Goal: Information Seeking & Learning: Learn about a topic

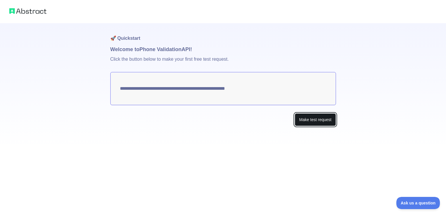
click at [317, 120] on button "Make test request" at bounding box center [314, 119] width 41 height 13
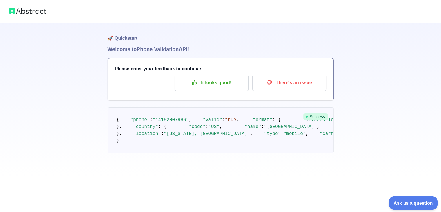
click at [421, 200] on span "Ask us a question" at bounding box center [411, 202] width 44 height 4
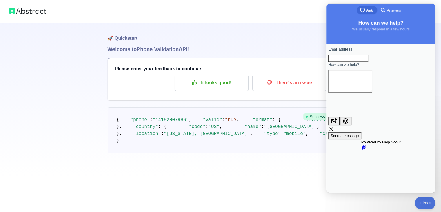
click at [30, 13] on img at bounding box center [27, 11] width 37 height 8
click at [426, 198] on button "Close" at bounding box center [424, 202] width 20 height 12
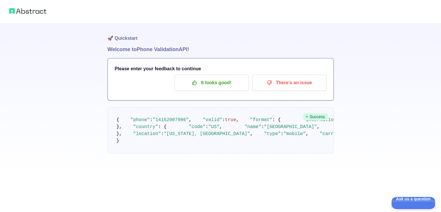
click at [26, 13] on img at bounding box center [27, 11] width 37 height 8
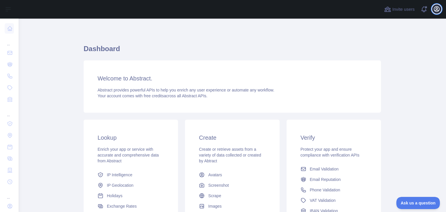
click at [434, 12] on icon "button" at bounding box center [436, 9] width 7 height 7
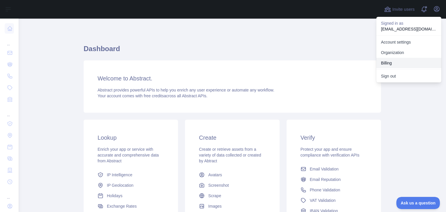
click at [395, 61] on button "Billing" at bounding box center [408, 63] width 65 height 10
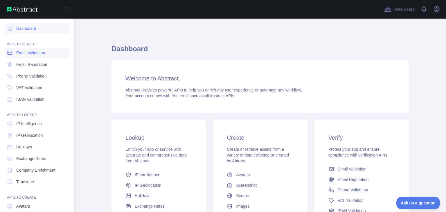
click at [20, 55] on span "Email Validation" at bounding box center [30, 53] width 29 height 6
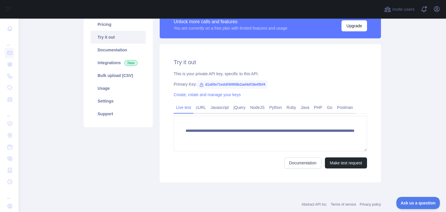
scroll to position [64, 0]
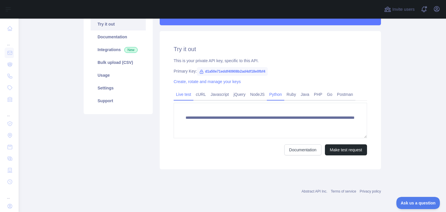
click at [267, 97] on link "Python" at bounding box center [275, 94] width 17 height 9
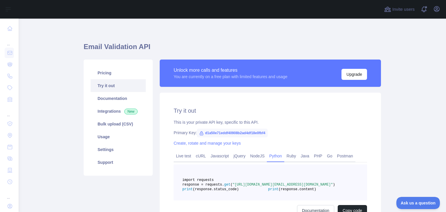
scroll to position [0, 0]
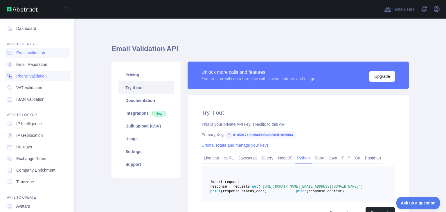
click at [39, 75] on span "Phone Validation" at bounding box center [31, 76] width 30 height 6
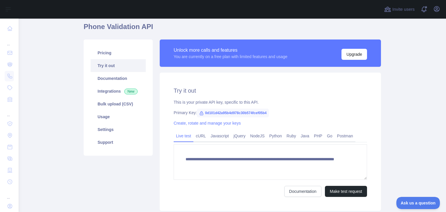
scroll to position [23, 0]
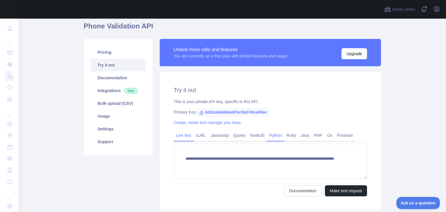
click at [273, 133] on link "Python" at bounding box center [275, 135] width 17 height 9
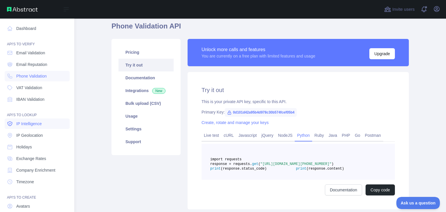
click at [35, 122] on span "IP Intelligence" at bounding box center [29, 124] width 26 height 6
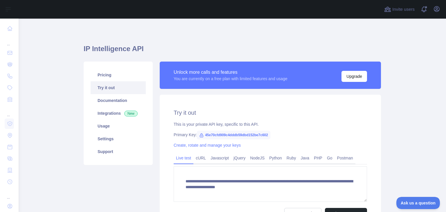
click at [200, 135] on icon at bounding box center [201, 134] width 3 height 3
click at [275, 153] on link "Python" at bounding box center [275, 157] width 17 height 9
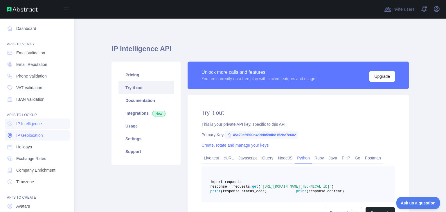
scroll to position [44, 0]
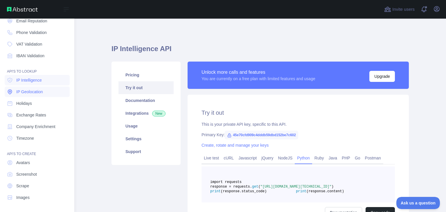
click at [19, 94] on span "IP Geolocation" at bounding box center [29, 92] width 27 height 6
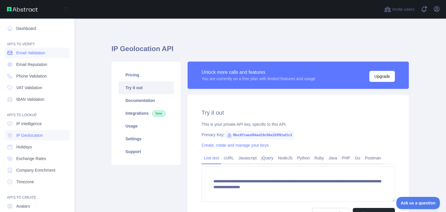
click at [37, 56] on link "Email Validation" at bounding box center [37, 53] width 65 height 10
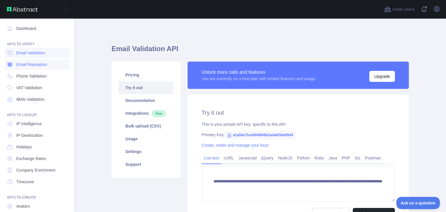
click at [19, 64] on span "Email Reputation" at bounding box center [31, 64] width 31 height 6
click at [22, 76] on span "Phone Validation" at bounding box center [31, 76] width 30 height 6
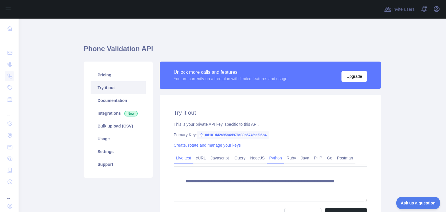
click at [273, 156] on link "Python" at bounding box center [275, 157] width 17 height 9
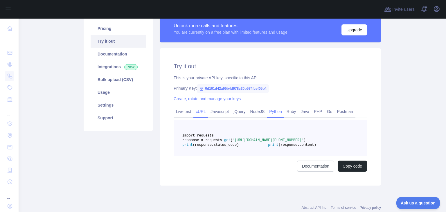
scroll to position [48, 0]
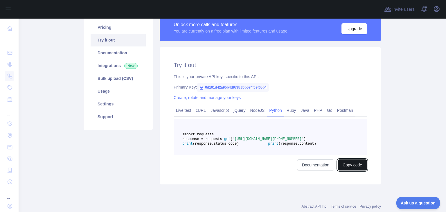
click at [352, 170] on button "Copy code" at bounding box center [351, 164] width 29 height 11
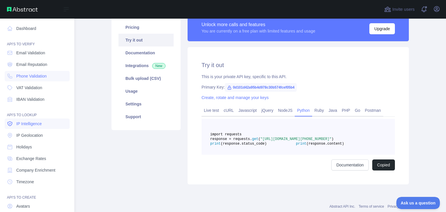
click at [44, 122] on link "IP Intelligence" at bounding box center [37, 123] width 65 height 10
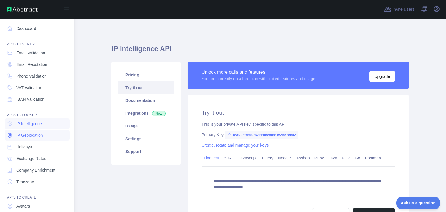
click at [32, 136] on span "IP Geolocation" at bounding box center [29, 135] width 27 height 6
click at [34, 144] on link "Holidays" at bounding box center [37, 147] width 65 height 10
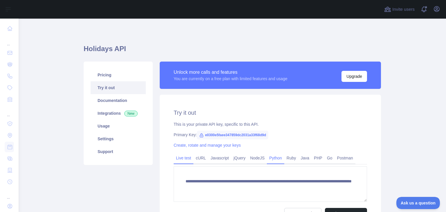
click at [267, 160] on link "Python" at bounding box center [275, 157] width 17 height 9
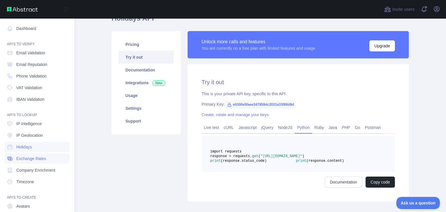
scroll to position [44, 0]
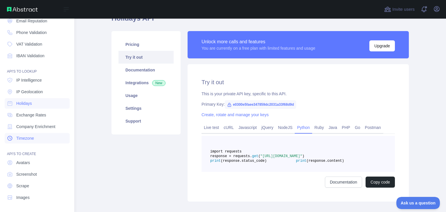
click at [27, 141] on link "Timezone" at bounding box center [37, 138] width 65 height 10
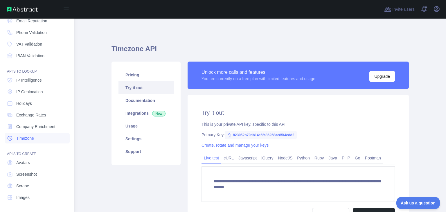
click at [31, 133] on link "Timezone" at bounding box center [37, 138] width 65 height 10
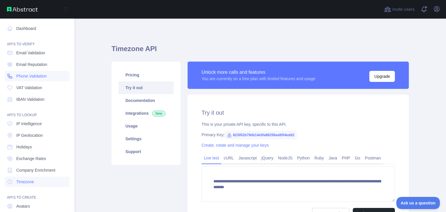
click at [44, 76] on span "Phone Validation" at bounding box center [31, 76] width 30 height 6
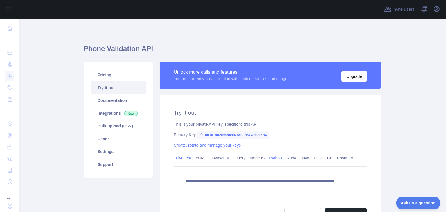
click at [275, 160] on link "Python" at bounding box center [275, 157] width 17 height 9
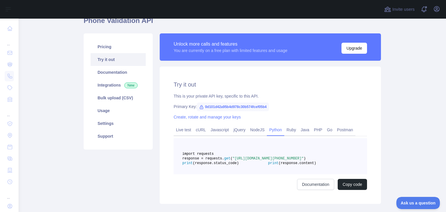
scroll to position [29, 0]
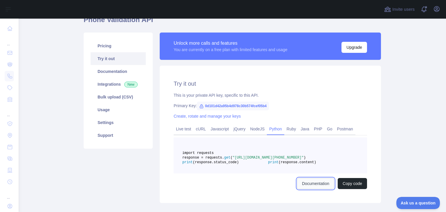
click at [325, 189] on link "Documentation" at bounding box center [315, 183] width 37 height 11
